Goal: Transaction & Acquisition: Download file/media

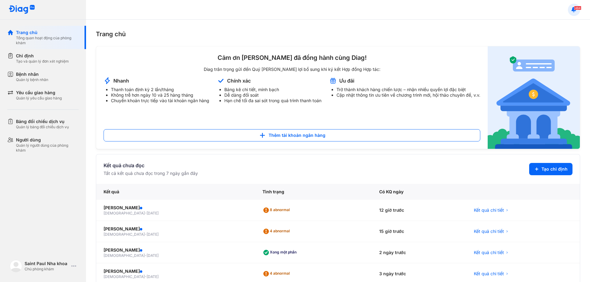
click at [571, 12] on icon at bounding box center [573, 9] width 7 height 7
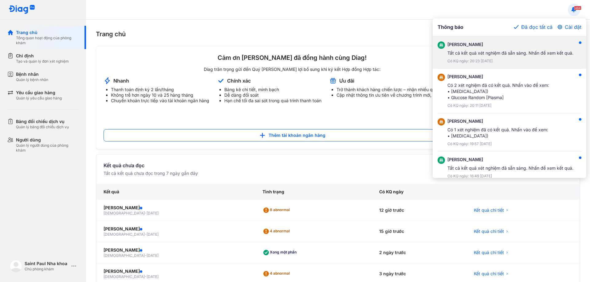
click at [554, 50] on div "Tất cả kết quả xét nghiệm đã sẵn sàng. Nhấn để xem kết quả." at bounding box center [510, 53] width 126 height 6
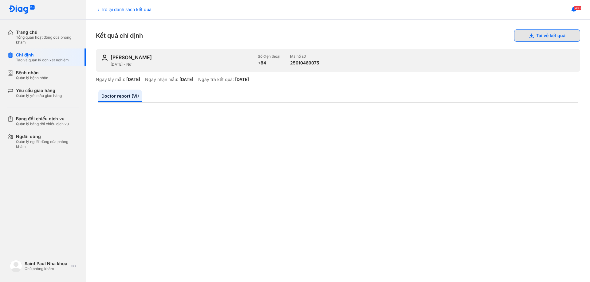
click at [571, 35] on button "Tải về kết quả" at bounding box center [547, 35] width 66 height 12
